Goal: Find specific page/section: Find specific page/section

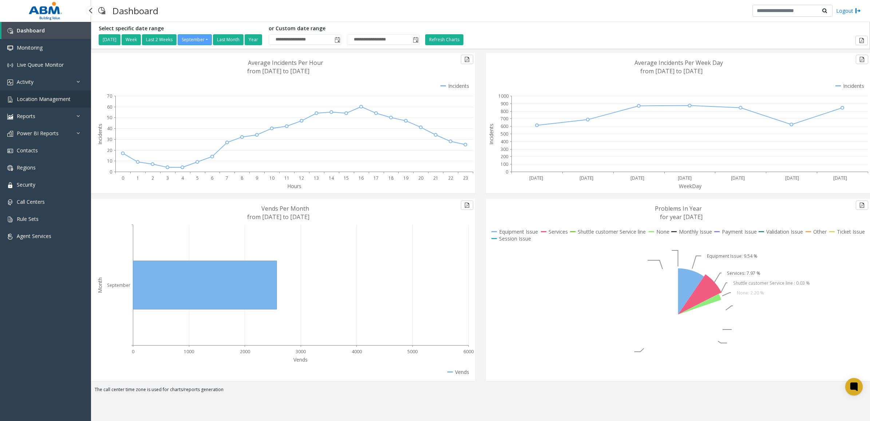
click at [52, 93] on link "Location Management" at bounding box center [45, 98] width 91 height 17
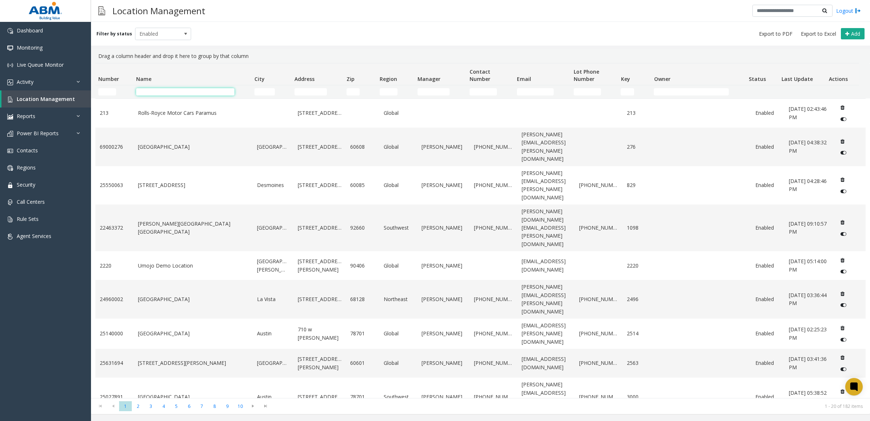
click at [181, 90] on input "Name Filter" at bounding box center [185, 91] width 98 height 7
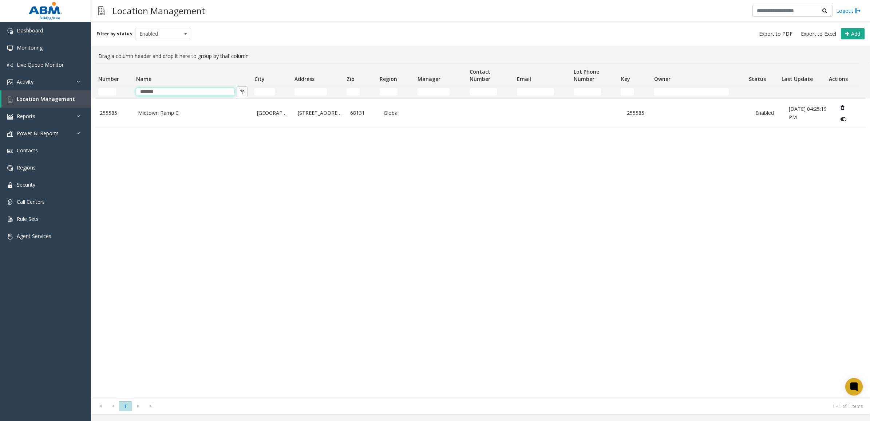
click at [288, 65] on th "City" at bounding box center [272, 74] width 40 height 22
type input "*******"
click at [393, 156] on div "255585 [GEOGRAPHIC_DATA] [STREET_ADDRESS] Global 255585 Enabled [DATE] 04:25:19…" at bounding box center [480, 247] width 771 height 299
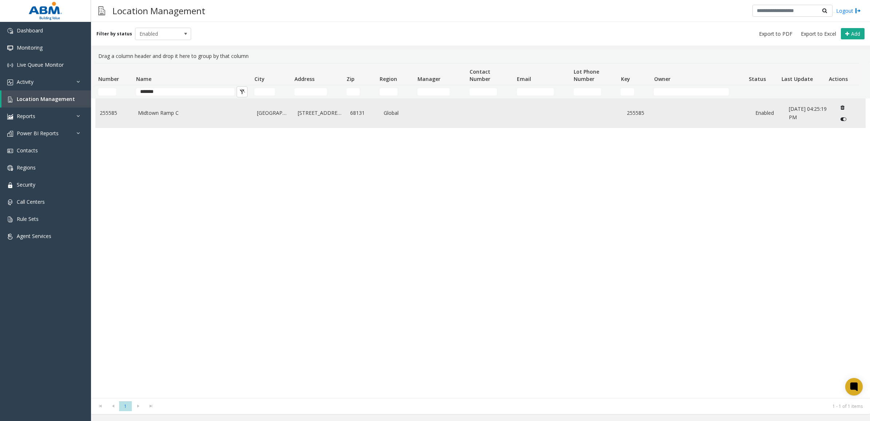
click at [190, 117] on link "Midtown Ramp C" at bounding box center [193, 113] width 111 height 8
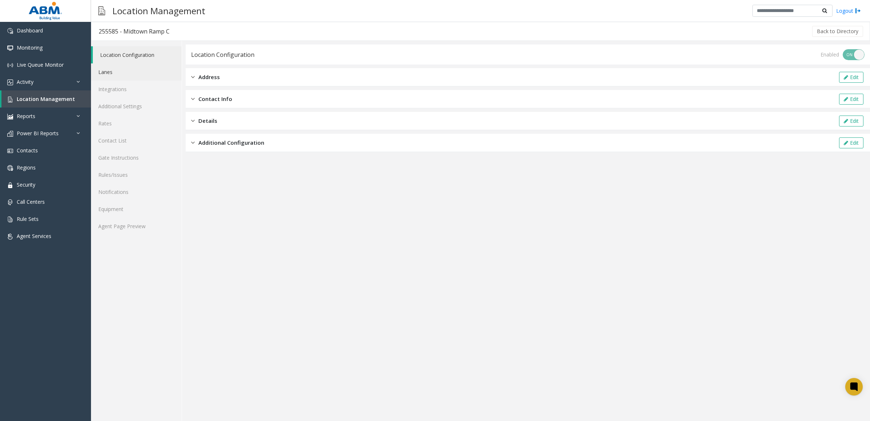
click at [133, 71] on link "Lanes" at bounding box center [136, 71] width 91 height 17
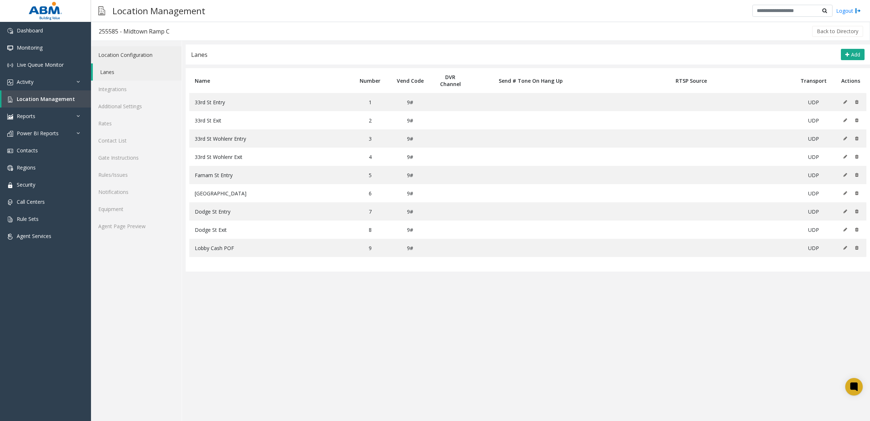
click at [152, 58] on link "Location Configuration" at bounding box center [136, 54] width 91 height 17
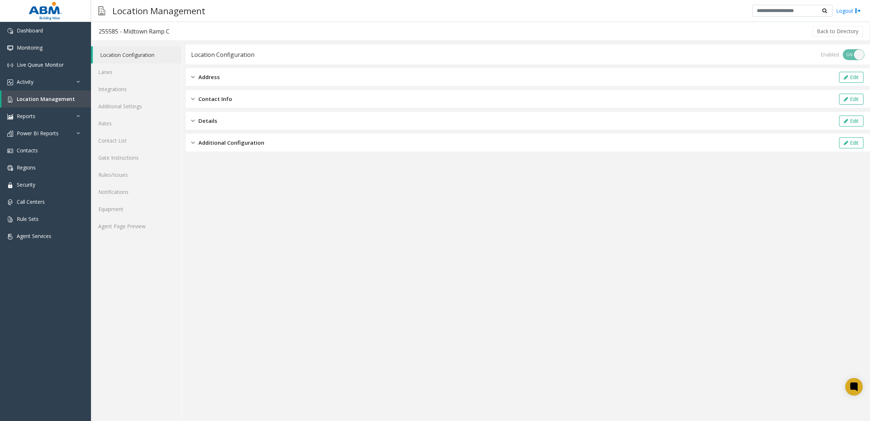
click at [281, 77] on div "Address Edit" at bounding box center [528, 77] width 685 height 18
